Goal: Task Accomplishment & Management: Manage account settings

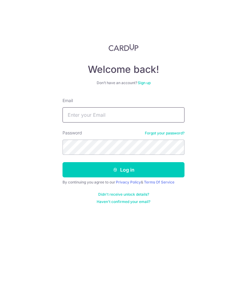
type input "[EMAIL_ADDRESS][DOMAIN_NAME]"
click at [101, 166] on button "Log in" at bounding box center [123, 169] width 122 height 15
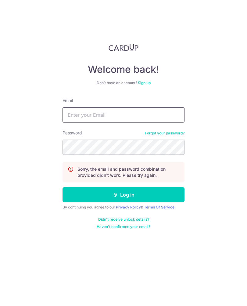
click at [75, 111] on input "Email" at bounding box center [123, 114] width 122 height 15
type input "[EMAIL_ADDRESS][DOMAIN_NAME]"
click at [103, 193] on button "Log in" at bounding box center [123, 194] width 122 height 15
click at [76, 116] on input "Email" at bounding box center [123, 114] width 122 height 15
type input "[EMAIL_ADDRESS][DOMAIN_NAME]"
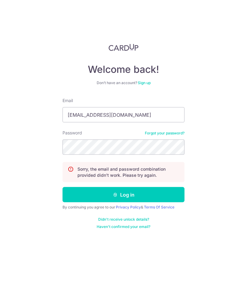
click at [106, 192] on button "Log in" at bounding box center [123, 194] width 122 height 15
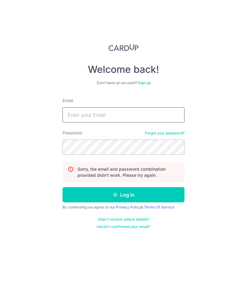
click at [72, 112] on input "Email" at bounding box center [123, 114] width 122 height 15
type input "[EMAIL_ADDRESS][DOMAIN_NAME]"
click at [113, 194] on icon "submit" at bounding box center [115, 194] width 5 height 5
click at [81, 114] on input "Email" at bounding box center [123, 114] width 122 height 15
type input "[EMAIL_ADDRESS][DOMAIN_NAME]"
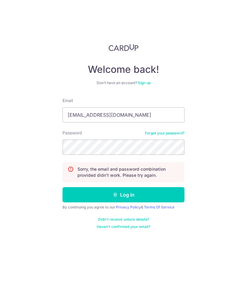
click at [84, 194] on button "Log in" at bounding box center [123, 194] width 122 height 15
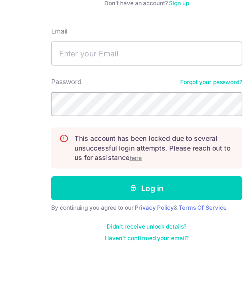
click at [112, 179] on u "here" at bounding box center [116, 181] width 8 height 5
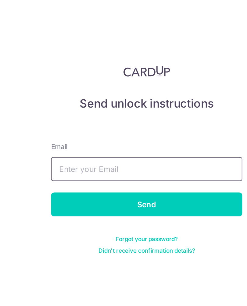
click at [62, 107] on input "text" at bounding box center [123, 109] width 122 height 15
type input "[EMAIL_ADDRESS][DOMAIN_NAME]"
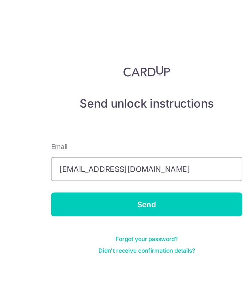
click at [62, 126] on input "Send" at bounding box center [123, 132] width 122 height 15
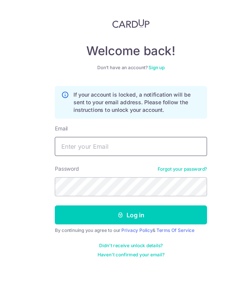
click at [62, 138] on input "Email" at bounding box center [123, 145] width 122 height 15
type input "[EMAIL_ADDRESS][DOMAIN_NAME]"
